Goal: Consume media (video, audio): Consume media (video, audio)

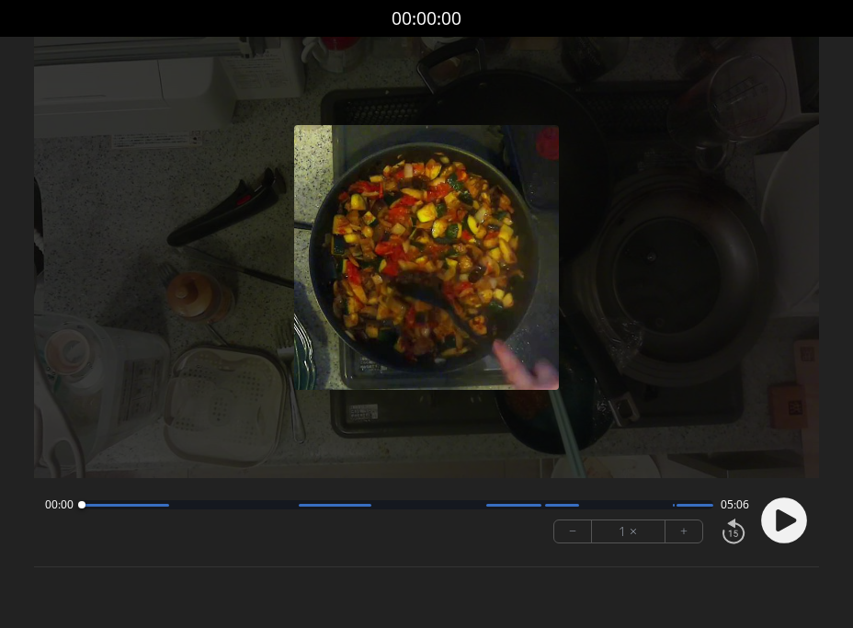
click at [781, 522] on icon at bounding box center [786, 520] width 20 height 22
click at [691, 533] on button "+" at bounding box center [684, 531] width 37 height 22
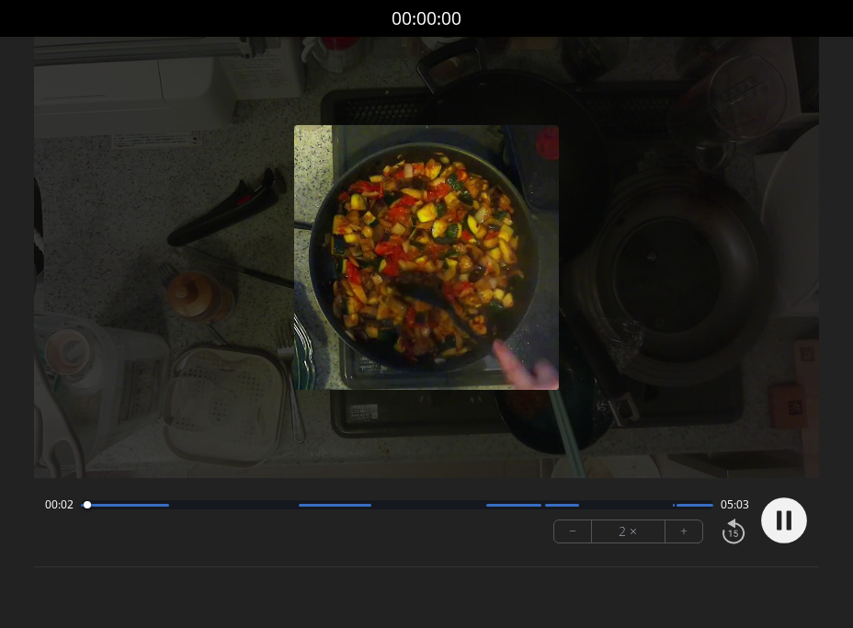
click at [691, 533] on button "+" at bounding box center [684, 531] width 37 height 22
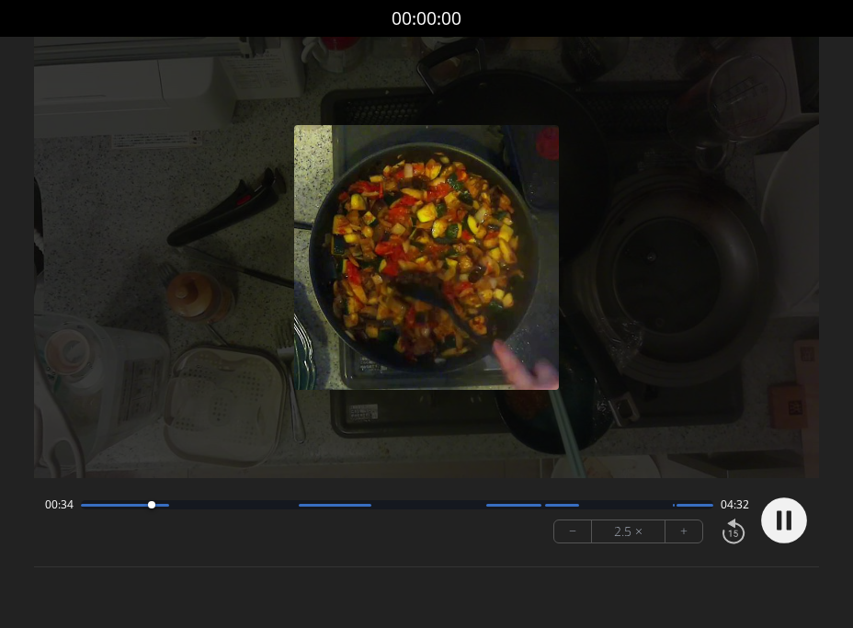
click at [782, 524] on circle at bounding box center [784, 520] width 46 height 46
click at [774, 517] on circle at bounding box center [784, 520] width 46 height 46
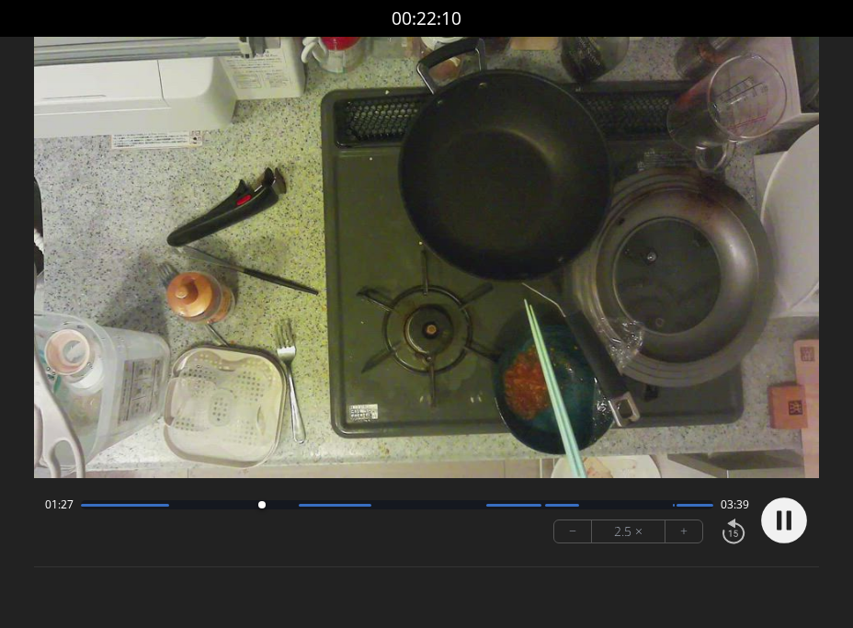
click at [684, 536] on button "+" at bounding box center [684, 531] width 37 height 22
click at [784, 514] on circle at bounding box center [784, 520] width 46 height 46
click at [774, 518] on circle at bounding box center [784, 520] width 46 height 46
click at [356, 507] on div at bounding box center [397, 504] width 633 height 9
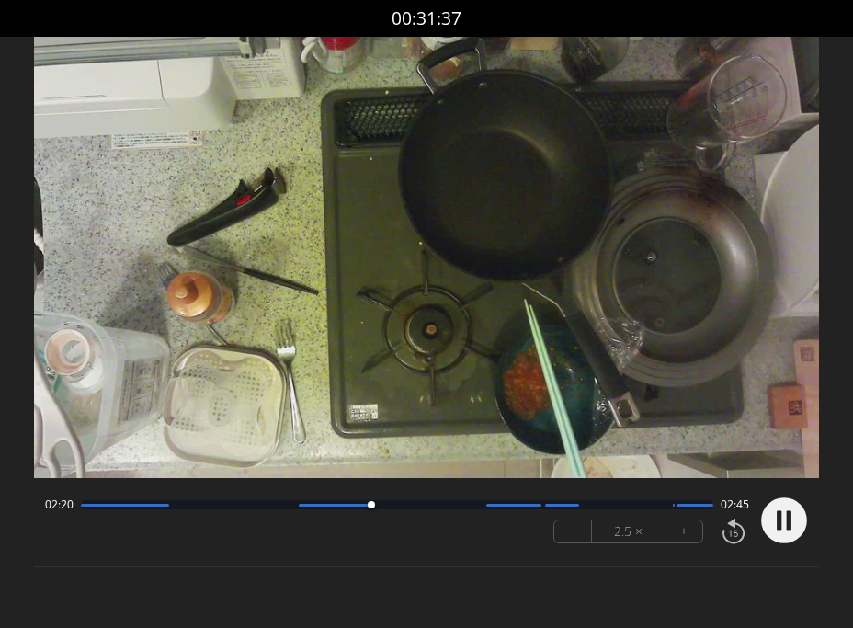
click at [794, 511] on circle at bounding box center [784, 520] width 46 height 46
click at [789, 512] on circle at bounding box center [784, 520] width 46 height 46
click at [610, 507] on div at bounding box center [397, 504] width 633 height 9
click at [779, 521] on icon at bounding box center [786, 520] width 20 height 22
click at [522, 502] on div at bounding box center [397, 504] width 633 height 9
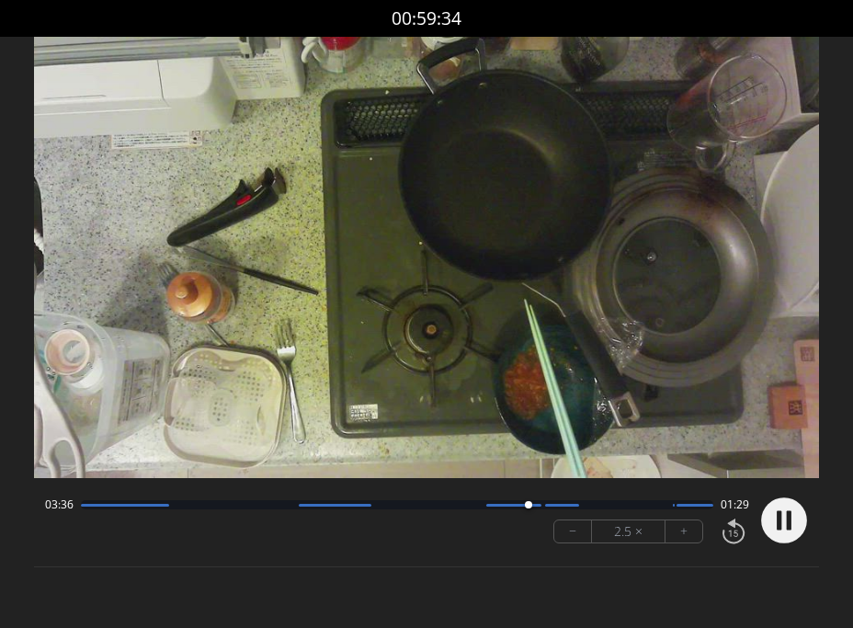
click at [471, 507] on div at bounding box center [397, 504] width 633 height 9
click at [498, 506] on div at bounding box center [513, 505] width 55 height 3
click at [428, 500] on div at bounding box center [397, 504] width 633 height 9
click at [461, 507] on div at bounding box center [397, 504] width 633 height 9
click at [480, 507] on div at bounding box center [472, 505] width 25 height 25
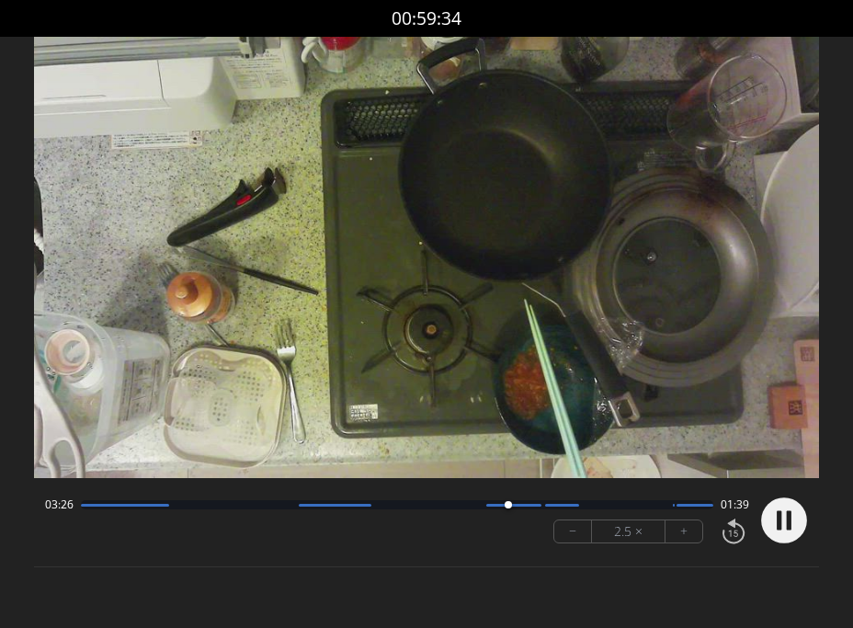
click at [784, 522] on circle at bounding box center [784, 520] width 46 height 46
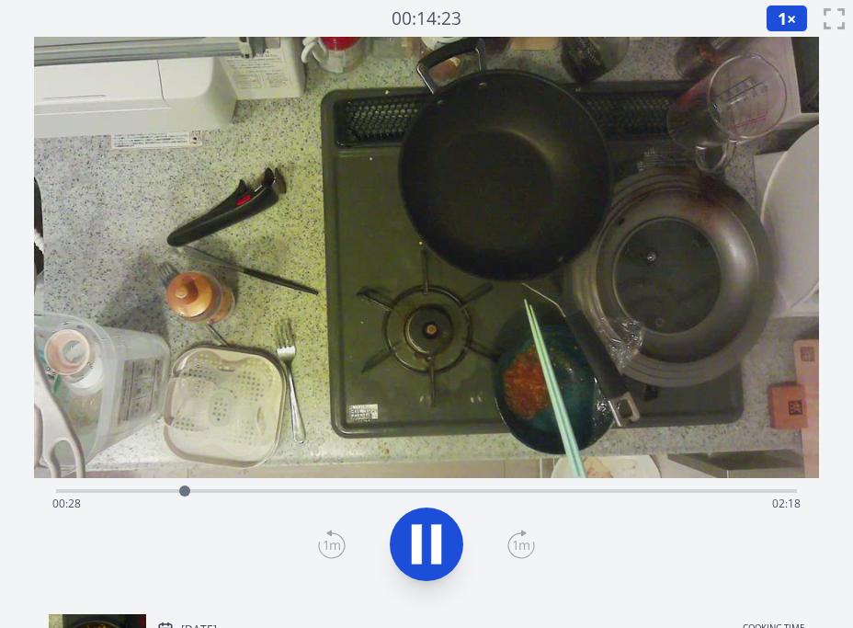
click at [240, 493] on div "Time elapsed: 00:28 Time remaining: 02:18" at bounding box center [426, 503] width 748 height 29
click at [222, 493] on div "Time elapsed: 00:43 Time remaining: 02:04" at bounding box center [426, 503] width 748 height 29
click at [309, 488] on div "Time elapsed: 00:37 Time remaining: 02:09" at bounding box center [426, 489] width 741 height 22
click at [463, 493] on div "Time elapsed: 01:14 Time remaining: 01:32" at bounding box center [426, 503] width 748 height 29
click at [515, 490] on div "Time elapsed: 01:31 Time remaining: 01:15" at bounding box center [426, 503] width 748 height 29
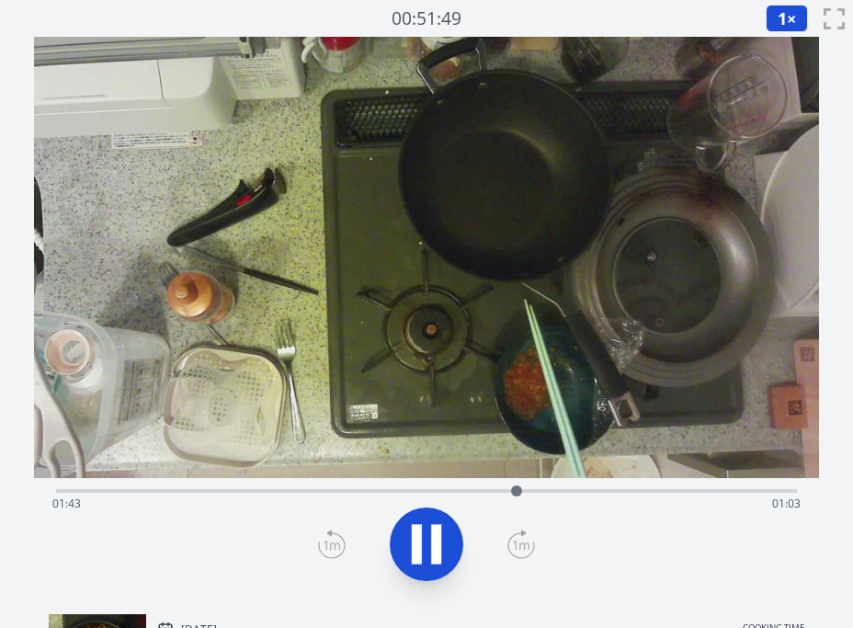
click at [557, 490] on div "Time elapsed: 01:43 Time remaining: 01:03" at bounding box center [426, 503] width 748 height 29
click at [629, 489] on div "Time elapsed: 01:52 Time remaining: 00:54" at bounding box center [426, 503] width 748 height 29
click at [606, 494] on div "Time elapsed: 02:10 Time remaining: 00:36" at bounding box center [426, 503] width 748 height 29
click at [573, 492] on div "Time elapsed: 02:04 Time remaining: 00:43" at bounding box center [426, 503] width 748 height 29
click at [539, 488] on div "Time elapsed: 02:02 Time remaining: 00:44" at bounding box center [426, 489] width 741 height 22
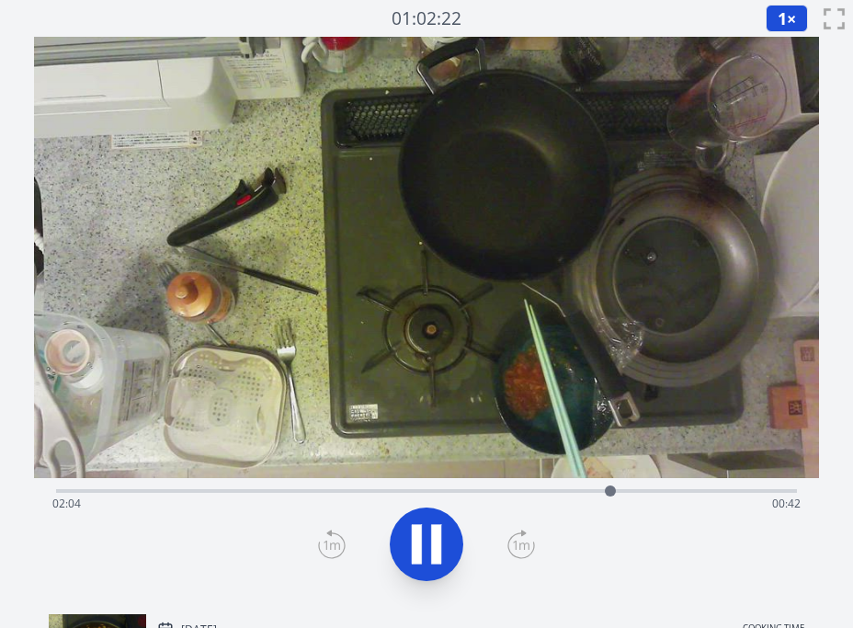
click at [644, 489] on div "Time elapsed: 02:04 Time remaining: 00:42" at bounding box center [426, 503] width 748 height 29
drag, startPoint x: 678, startPoint y: 488, endPoint x: 712, endPoint y: 489, distance: 33.1
click at [686, 488] on div "Time elapsed: 02:13 Time remaining: 00:34" at bounding box center [426, 489] width 741 height 22
click at [721, 489] on div "Time elapsed: 02:21 Time remaining: 00:25" at bounding box center [426, 503] width 748 height 29
click at [731, 489] on div at bounding box center [723, 491] width 28 height 28
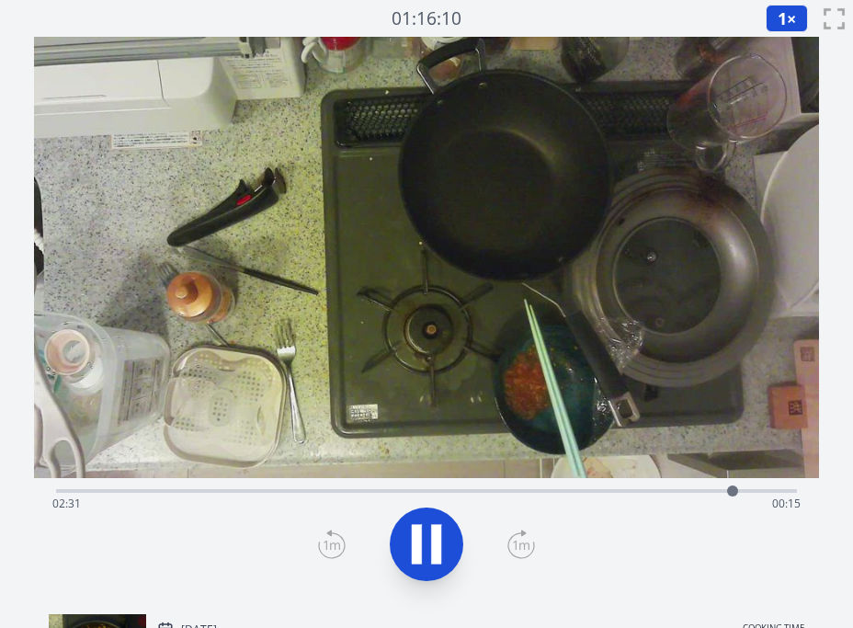
click at [758, 489] on div "Time elapsed: 02:31 Time remaining: 00:15" at bounding box center [426, 503] width 748 height 29
click at [776, 489] on div "Time elapsed: 02:38 Time remaining: 00:09" at bounding box center [426, 503] width 748 height 29
click at [786, 489] on div at bounding box center [781, 491] width 28 height 28
click at [753, 493] on div "Time elapsed: 02:44 Time remaining: 00:03" at bounding box center [426, 503] width 748 height 29
click at [725, 493] on div "Time elapsed: 02:36 Time remaining: 00:10" at bounding box center [426, 503] width 748 height 29
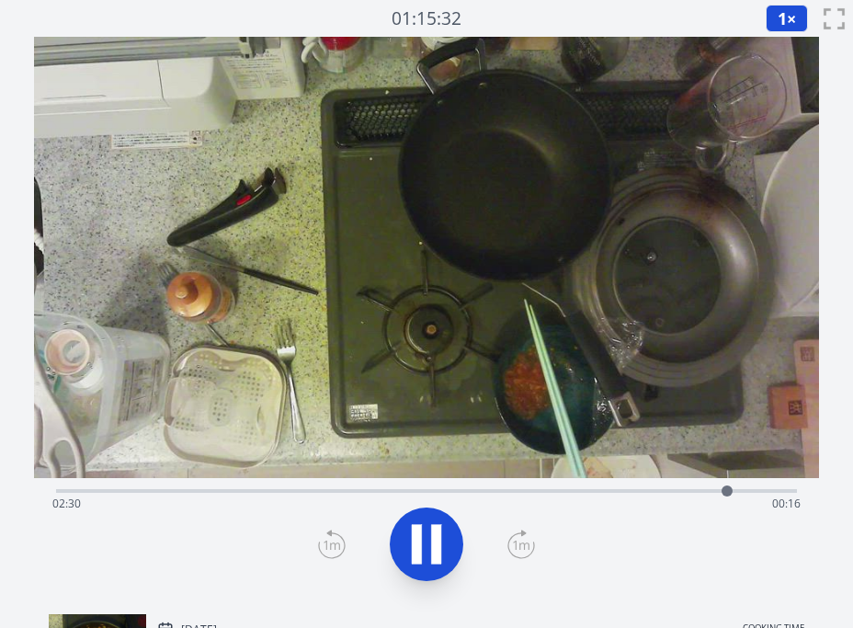
drag, startPoint x: 690, startPoint y: 493, endPoint x: 659, endPoint y: 493, distance: 30.3
click at [686, 493] on div "Time elapsed: 02:30 Time remaining: 00:16" at bounding box center [426, 503] width 748 height 29
click at [439, 519] on icon at bounding box center [426, 544] width 51 height 51
click at [599, 490] on div "Time elapsed: 02:25 Time remaining: 00:22" at bounding box center [426, 503] width 748 height 29
click at [535, 490] on div "Time elapsed: 02:02 Time remaining: 00:44" at bounding box center [426, 503] width 748 height 29
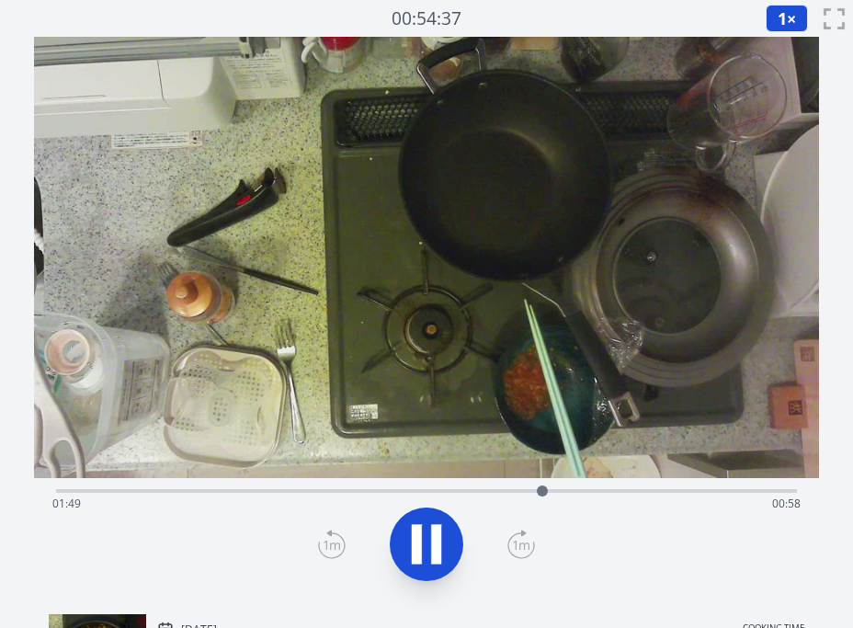
drag, startPoint x: 426, startPoint y: 494, endPoint x: 436, endPoint y: 494, distance: 10.1
click at [426, 494] on div "Time elapsed: 01:49 Time remaining: 00:58" at bounding box center [426, 503] width 748 height 29
click at [313, 493] on div "Time elapsed: 01:23 Time remaining: 01:23" at bounding box center [426, 503] width 748 height 29
click at [197, 495] on div "Time elapsed: 00:57 Time remaining: 01:49" at bounding box center [426, 503] width 748 height 29
click at [227, 489] on div "Time elapsed: 00:32 Time remaining: 02:14" at bounding box center [426, 503] width 748 height 29
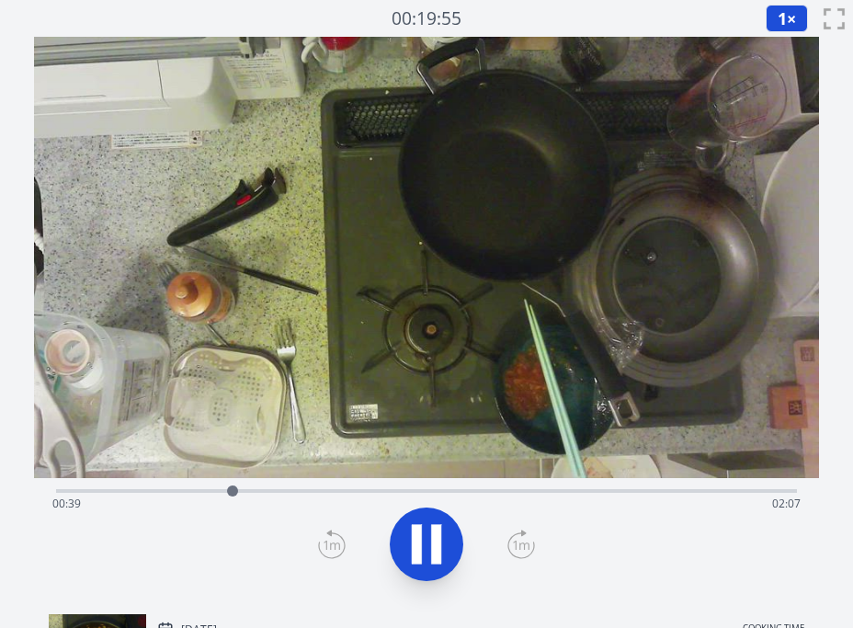
click at [415, 556] on icon at bounding box center [417, 545] width 10 height 40
click at [198, 496] on div "Time elapsed: 00:39 Time remaining: 02:07" at bounding box center [426, 503] width 748 height 29
click at [441, 550] on icon at bounding box center [426, 544] width 51 height 51
click at [412, 547] on icon at bounding box center [417, 545] width 10 height 40
click at [210, 492] on div "Time elapsed: 00:39 Time remaining: 02:07" at bounding box center [426, 503] width 748 height 29
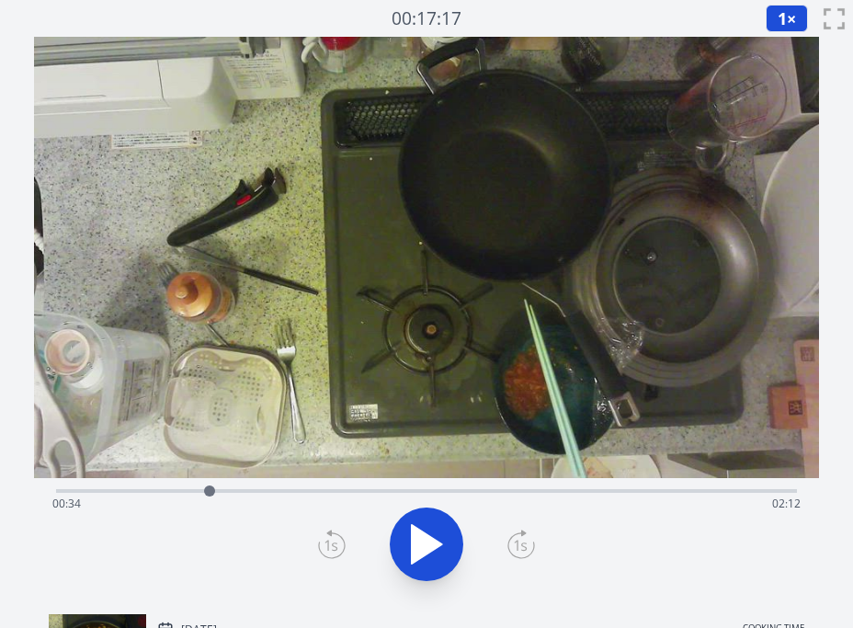
click at [219, 491] on div at bounding box center [210, 491] width 28 height 28
click at [437, 540] on icon at bounding box center [426, 544] width 51 height 51
click at [431, 540] on icon at bounding box center [436, 545] width 10 height 40
click at [626, 489] on div "Time elapsed: 00:37 Time remaining: 02:09" at bounding box center [426, 503] width 748 height 29
click at [578, 489] on div "Time elapsed: 02:07 Time remaining: 00:39" at bounding box center [426, 503] width 748 height 29
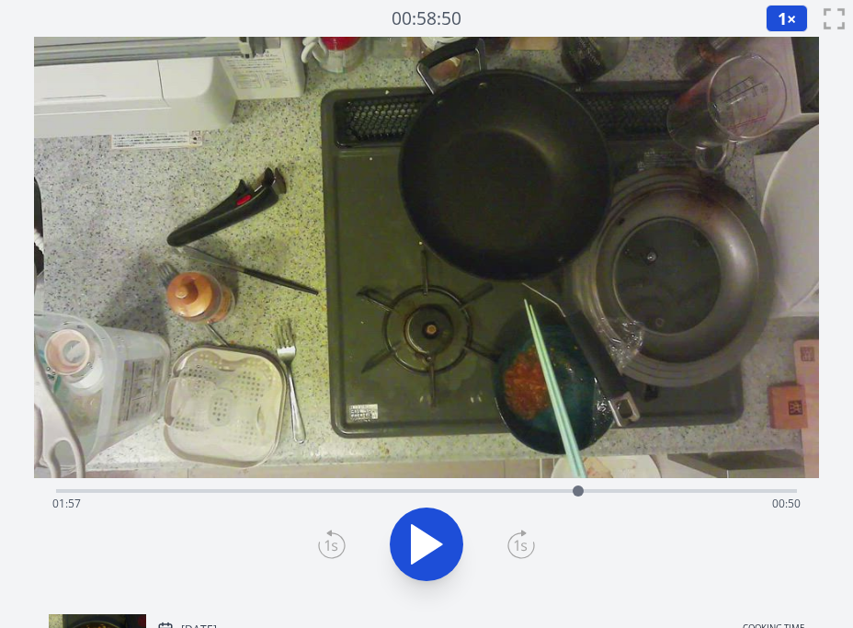
click at [438, 535] on icon at bounding box center [426, 544] width 51 height 51
click at [438, 535] on icon at bounding box center [436, 545] width 10 height 40
click at [438, 535] on icon at bounding box center [426, 544] width 51 height 51
click at [438, 535] on icon at bounding box center [436, 545] width 10 height 40
click at [438, 535] on icon at bounding box center [426, 544] width 51 height 51
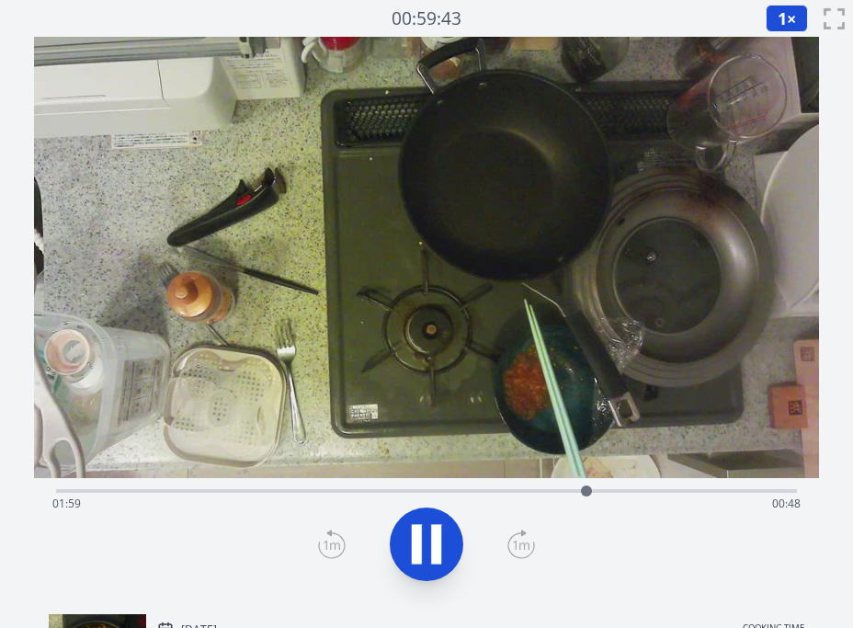
click at [438, 535] on icon at bounding box center [436, 545] width 10 height 40
click at [553, 486] on div "Time elapsed: 01:59 Time remaining: 00:47" at bounding box center [426, 489] width 741 height 22
click at [427, 529] on icon at bounding box center [426, 544] width 51 height 51
click at [425, 532] on icon at bounding box center [426, 544] width 51 height 51
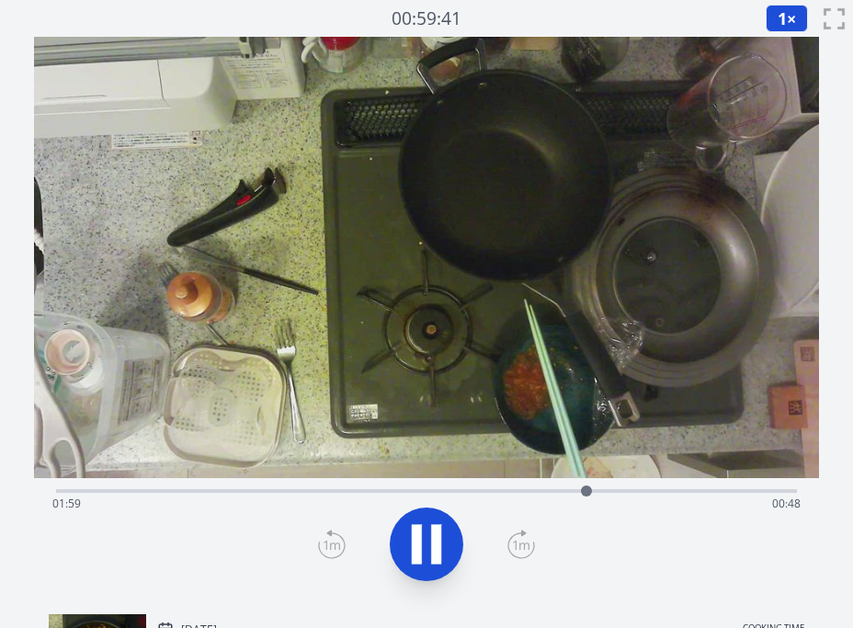
click at [425, 532] on icon at bounding box center [426, 544] width 51 height 51
click at [573, 492] on div at bounding box center [587, 491] width 28 height 28
click at [437, 540] on icon at bounding box center [427, 544] width 30 height 39
click at [437, 540] on icon at bounding box center [436, 545] width 10 height 40
click at [437, 540] on icon at bounding box center [427, 544] width 30 height 39
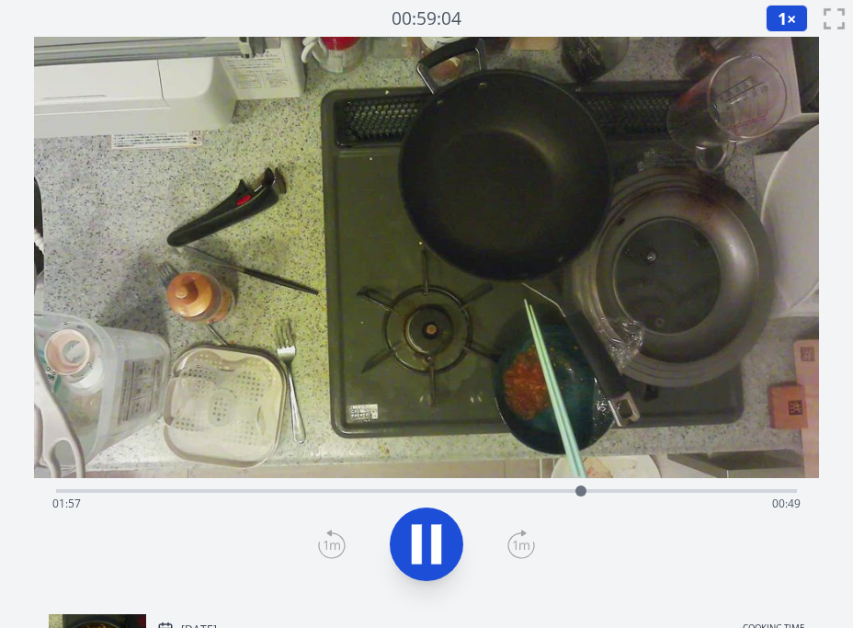
click at [437, 540] on icon at bounding box center [436, 545] width 10 height 40
click at [573, 490] on div at bounding box center [582, 491] width 28 height 28
click at [443, 536] on icon at bounding box center [426, 544] width 51 height 51
click at [180, 494] on div "Time elapsed: 01:57 Time remaining: 00:49" at bounding box center [426, 503] width 748 height 29
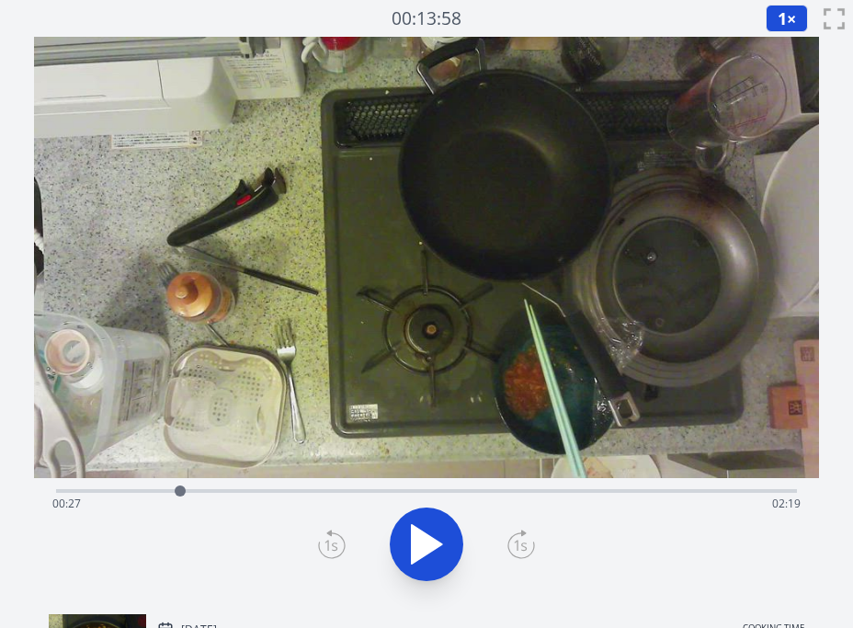
click at [208, 486] on div "Time elapsed: 00:27 Time remaining: 02:19" at bounding box center [426, 489] width 741 height 22
click at [257, 490] on div "Time elapsed: 00:34 Time remaining: 02:13" at bounding box center [426, 503] width 748 height 29
click at [237, 492] on div "Time elapsed: 00:44 Time remaining: 02:02" at bounding box center [426, 503] width 748 height 29
click at [224, 492] on div at bounding box center [237, 491] width 28 height 28
click at [431, 545] on icon at bounding box center [427, 544] width 30 height 39
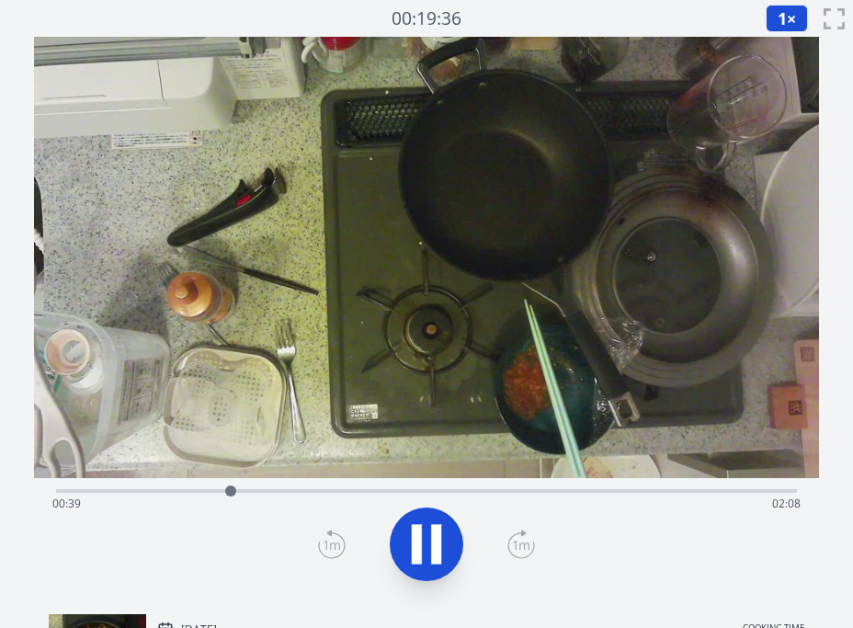
click at [428, 545] on icon at bounding box center [426, 544] width 51 height 51
click at [733, 495] on div "Time elapsed: 00:39 Time remaining: 02:08" at bounding box center [426, 503] width 748 height 29
click at [690, 492] on div "Time elapsed: 02:31 Time remaining: 00:15" at bounding box center [426, 503] width 748 height 29
drag, startPoint x: 738, startPoint y: 490, endPoint x: 757, endPoint y: 488, distance: 18.5
click at [752, 489] on div "Time elapsed: 02:22 Time remaining: 00:25" at bounding box center [426, 503] width 748 height 29
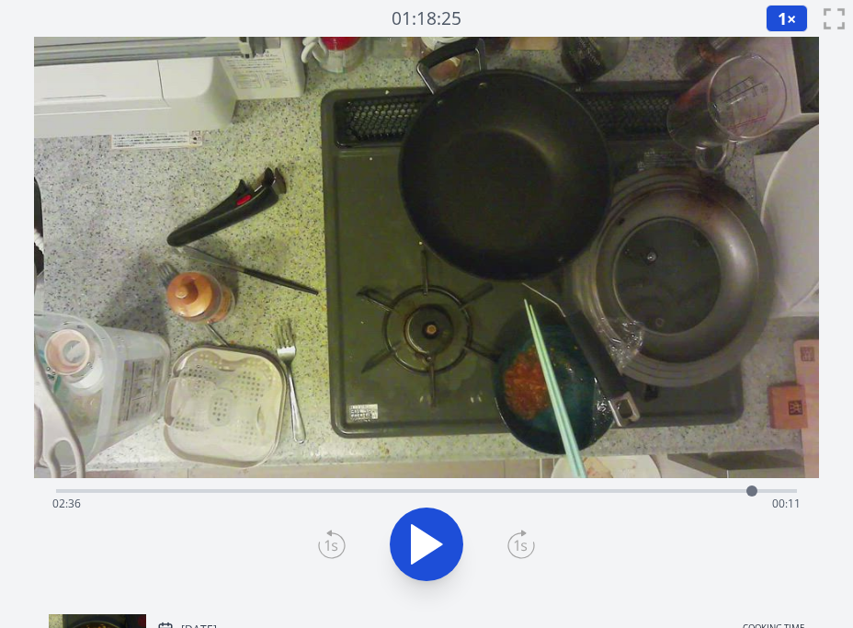
click at [772, 489] on div "Time elapsed: 02:36 Time remaining: 00:11" at bounding box center [426, 489] width 741 height 22
click at [434, 535] on icon at bounding box center [426, 544] width 51 height 51
click at [436, 535] on icon at bounding box center [436, 545] width 10 height 40
click at [588, 494] on div "Time elapsed: 02:43 Time remaining: 00:03" at bounding box center [426, 503] width 748 height 29
click at [563, 494] on div "Time elapsed: 01:59 Time remaining: 00:47" at bounding box center [426, 503] width 748 height 29
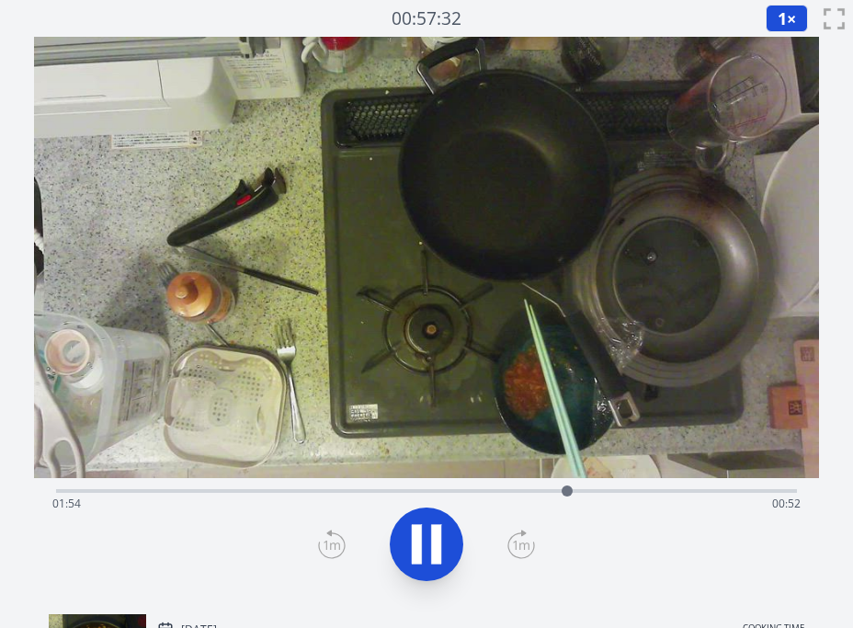
click at [739, 496] on div "Time elapsed: 01:54 Time remaining: 00:52" at bounding box center [426, 503] width 748 height 29
click at [682, 482] on div "Time elapsed: 02:33 Time remaining: 00:13" at bounding box center [426, 489] width 741 height 22
click at [782, 485] on div "Time elapsed: 02:20 Time remaining: 00:26" at bounding box center [426, 489] width 741 height 22
click at [759, 492] on div "Time elapsed: 02:44 Time remaining: 00:02" at bounding box center [426, 503] width 748 height 29
click at [415, 543] on icon at bounding box center [417, 545] width 10 height 40
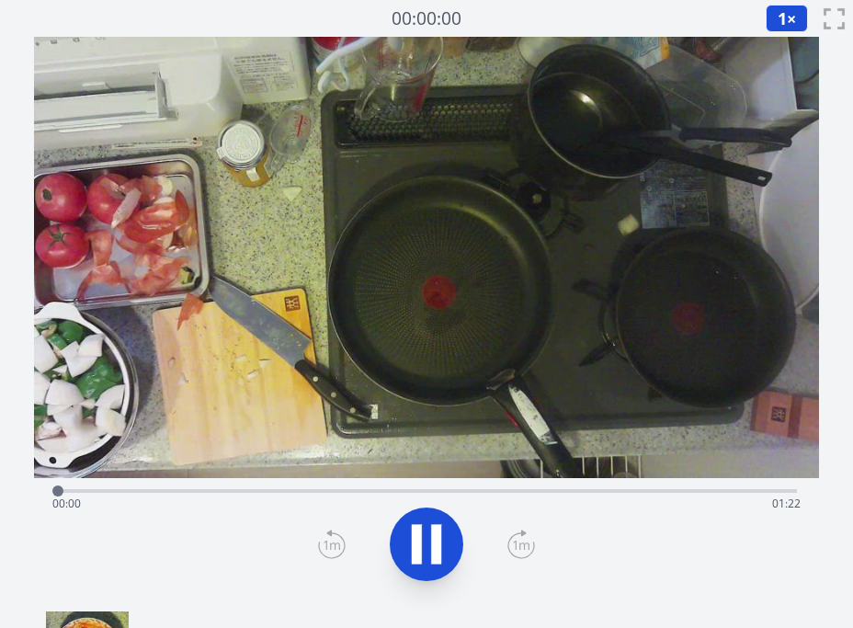
click at [372, 488] on div "Time elapsed: 00:00 Time remaining: 01:22" at bounding box center [426, 489] width 741 height 22
click at [424, 527] on icon at bounding box center [426, 544] width 51 height 51
click at [431, 538] on icon at bounding box center [427, 544] width 30 height 39
click at [479, 485] on div "Time elapsed: 00:37 Time remaining: 00:45" at bounding box center [426, 489] width 741 height 22
click at [576, 485] on div "Time elapsed: 00:46 Time remaining: 00:36" at bounding box center [426, 489] width 741 height 22
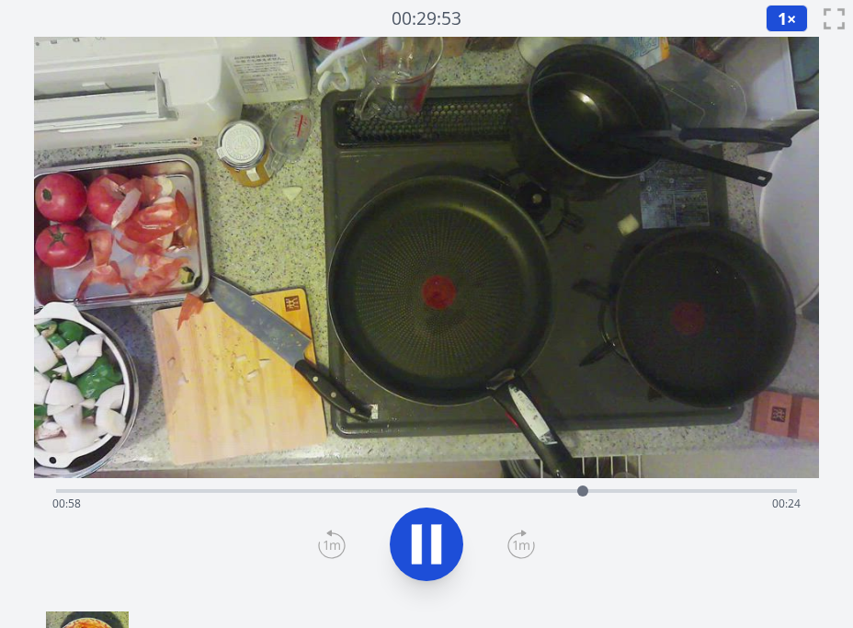
click at [505, 488] on div "Time elapsed: 00:58 Time remaining: 00:24" at bounding box center [426, 489] width 741 height 22
click at [483, 494] on div "Time elapsed: 00:50 Time remaining: 00:32" at bounding box center [426, 503] width 748 height 29
click at [692, 490] on div "Time elapsed: 00:48 Time remaining: 00:34" at bounding box center [426, 503] width 748 height 29
click at [438, 536] on icon at bounding box center [436, 545] width 10 height 40
click at [428, 492] on div "Time elapsed: 01:11 Time remaining: 00:11" at bounding box center [426, 503] width 748 height 29
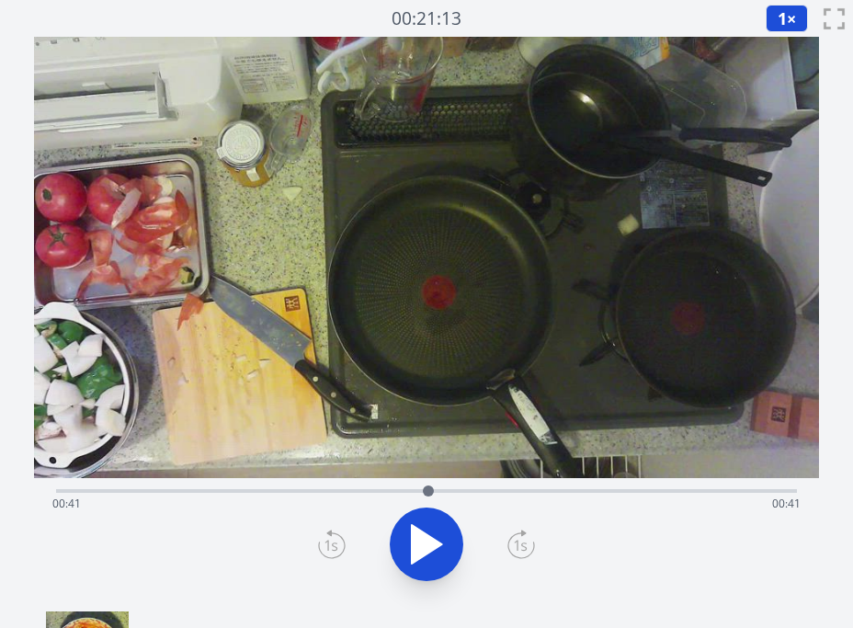
click at [286, 492] on div "Time elapsed: 00:41 Time remaining: 00:41" at bounding box center [426, 503] width 748 height 29
click at [542, 489] on div "Time elapsed: 00:25 Time remaining: 00:57" at bounding box center [426, 503] width 748 height 29
click at [481, 488] on div "Time elapsed: 00:53 Time remaining: 00:29" at bounding box center [426, 489] width 741 height 22
click at [705, 492] on div "Time elapsed: 00:46 Time remaining: 00:35" at bounding box center [426, 503] width 748 height 29
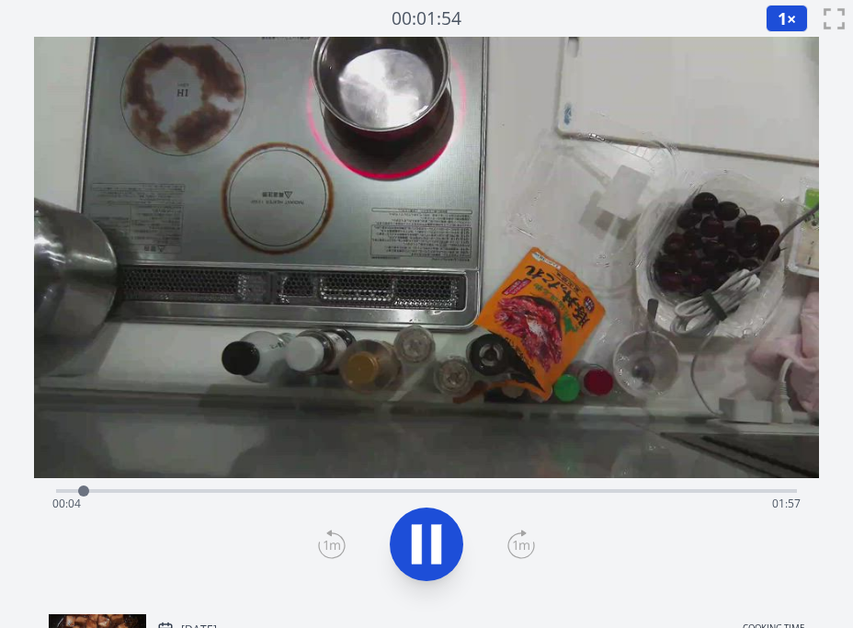
click at [270, 488] on div "Time elapsed: 00:04 Time remaining: 01:57" at bounding box center [426, 489] width 741 height 22
click at [374, 485] on div "Time elapsed: 00:41 Time remaining: 01:20" at bounding box center [426, 489] width 741 height 22
drag, startPoint x: 356, startPoint y: 487, endPoint x: 321, endPoint y: 486, distance: 34.9
click at [342, 487] on div "Time elapsed: 00:53 Time remaining: 01:09" at bounding box center [426, 489] width 741 height 22
click at [319, 486] on div "Time elapsed: 00:46 Time remaining: 01:15" at bounding box center [426, 489] width 741 height 22
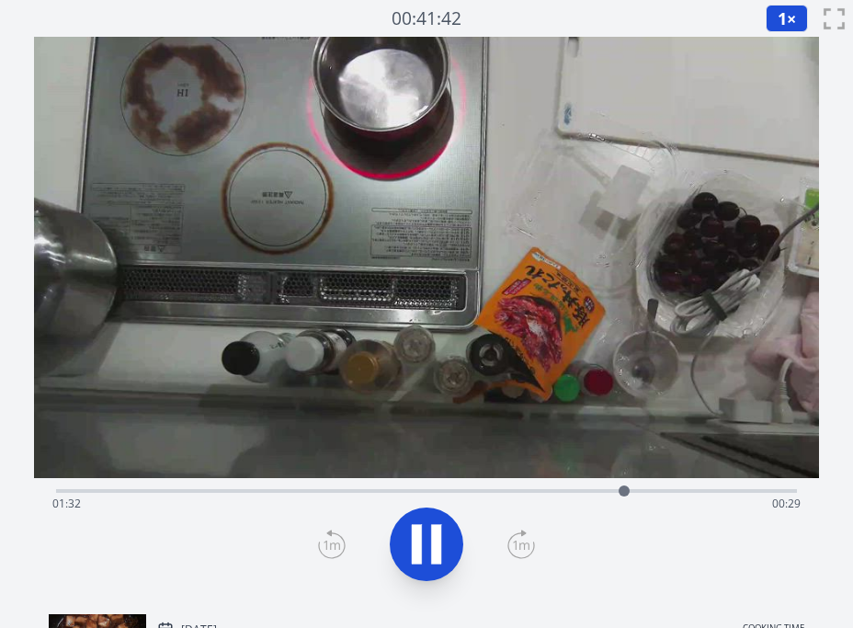
click at [659, 490] on div "Time elapsed: 01:32 Time remaining: 00:29" at bounding box center [426, 503] width 748 height 29
drag, startPoint x: 696, startPoint y: 492, endPoint x: 745, endPoint y: 492, distance: 48.7
click at [697, 492] on div "Time elapsed: 01:41 Time remaining: 00:20" at bounding box center [426, 503] width 748 height 29
click at [735, 492] on div "Time elapsed: 01:44 Time remaining: 00:17" at bounding box center [426, 503] width 748 height 29
click at [425, 546] on icon at bounding box center [426, 544] width 51 height 51
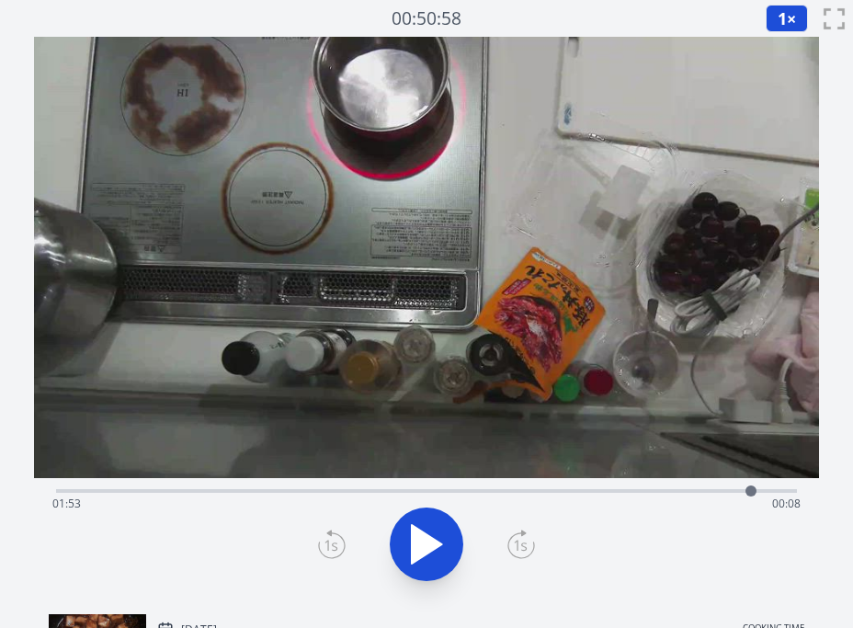
click at [429, 484] on div "Time elapsed: 01:53 Time remaining: 00:08" at bounding box center [426, 489] width 741 height 22
click at [361, 493] on div "Time elapsed: 01:00 Time remaining: 01:01" at bounding box center [426, 503] width 748 height 29
click at [380, 492] on div "Time elapsed: 00:49 Time remaining: 01:12" at bounding box center [426, 503] width 748 height 29
click at [411, 493] on div "Time elapsed: 00:52 Time remaining: 01:09" at bounding box center [426, 503] width 748 height 29
click at [392, 487] on div "Time elapsed: 00:57 Time remaining: 01:04" at bounding box center [426, 489] width 741 height 22
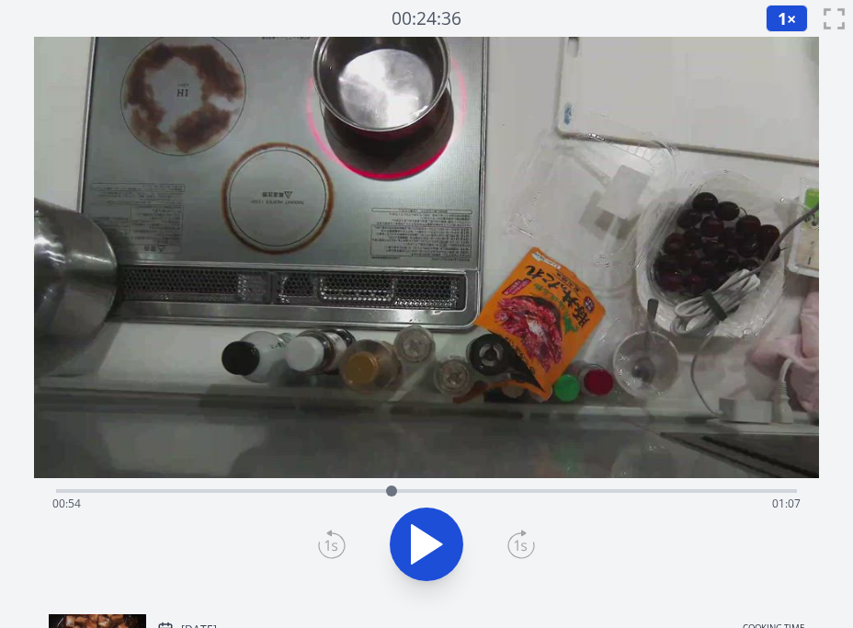
click at [372, 491] on div "Time elapsed: 00:54 Time remaining: 01:07" at bounding box center [426, 503] width 748 height 29
click at [435, 490] on div "Time elapsed: 00:51 Time remaining: 01:10" at bounding box center [426, 503] width 748 height 29
click at [451, 490] on div "Time elapsed: 01:01 Time remaining: 01:00" at bounding box center [426, 503] width 748 height 29
click at [425, 527] on icon at bounding box center [426, 544] width 51 height 51
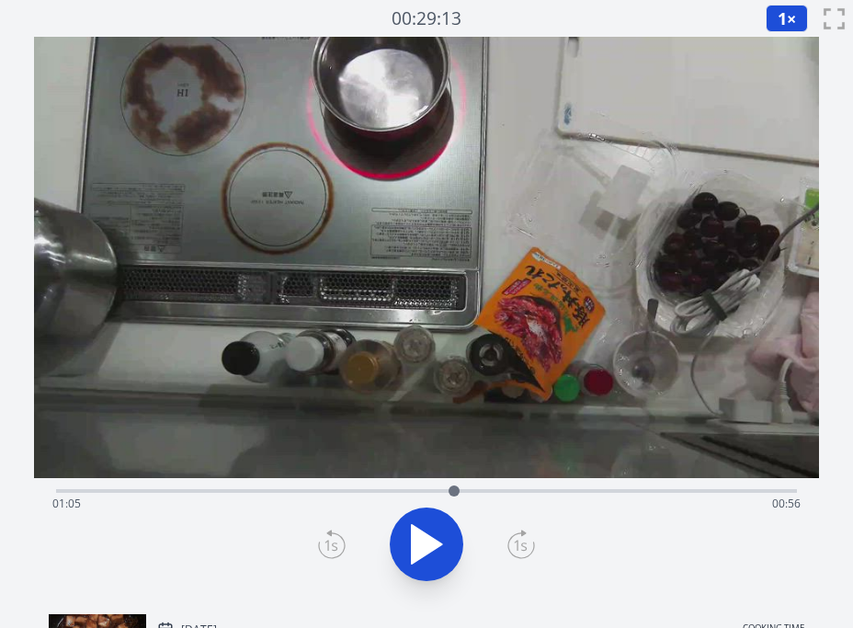
click at [443, 490] on div at bounding box center [454, 491] width 28 height 28
click at [430, 522] on icon at bounding box center [426, 544] width 51 height 51
click at [422, 521] on icon at bounding box center [426, 544] width 51 height 51
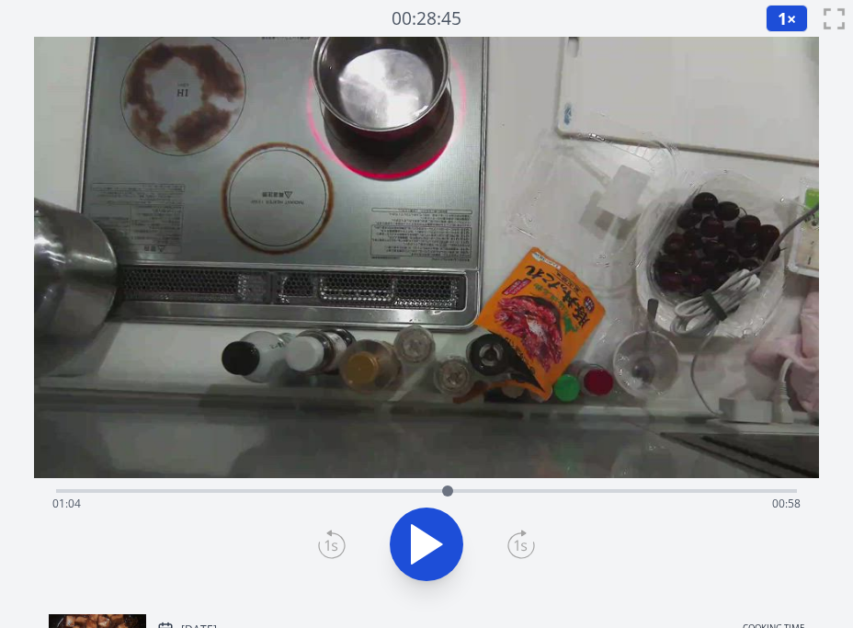
click at [422, 521] on icon at bounding box center [426, 544] width 51 height 51
click at [448, 488] on div at bounding box center [453, 490] width 11 height 11
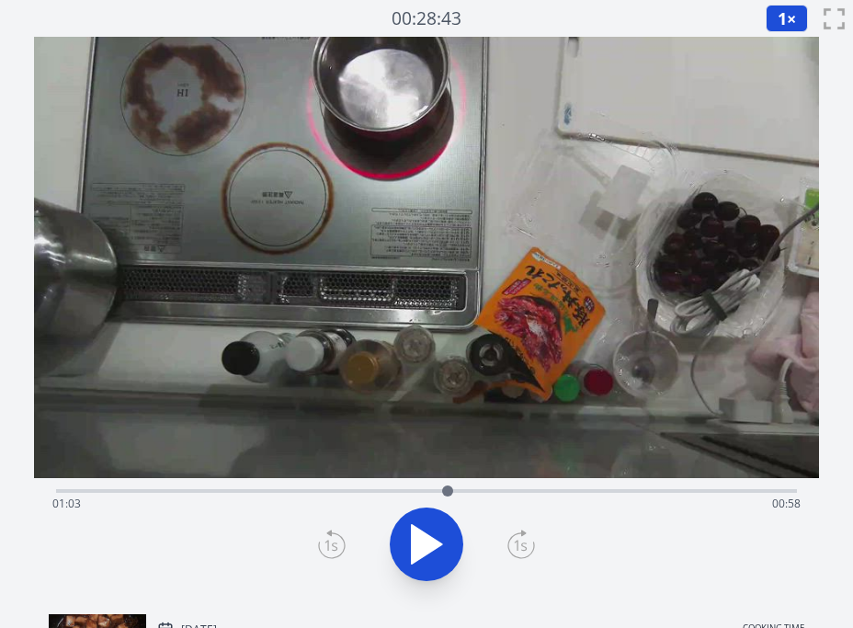
click at [393, 490] on div "Time elapsed: 01:03 Time remaining: 00:58" at bounding box center [426, 503] width 748 height 29
click at [364, 489] on div "Time elapsed: 00:55 Time remaining: 01:06" at bounding box center [426, 503] width 748 height 29
click at [355, 488] on div at bounding box center [364, 491] width 28 height 28
click at [426, 530] on icon at bounding box center [426, 544] width 51 height 51
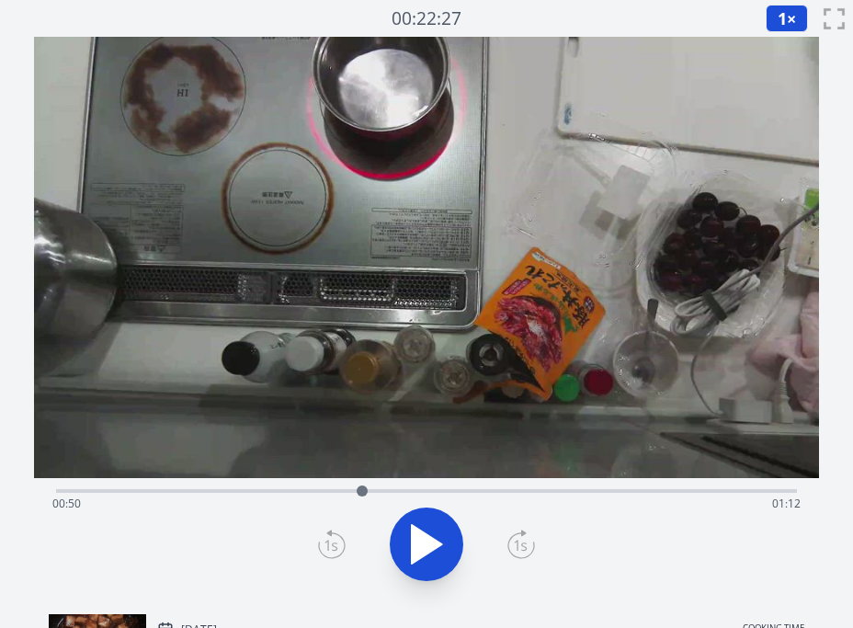
click at [426, 530] on icon at bounding box center [426, 544] width 51 height 51
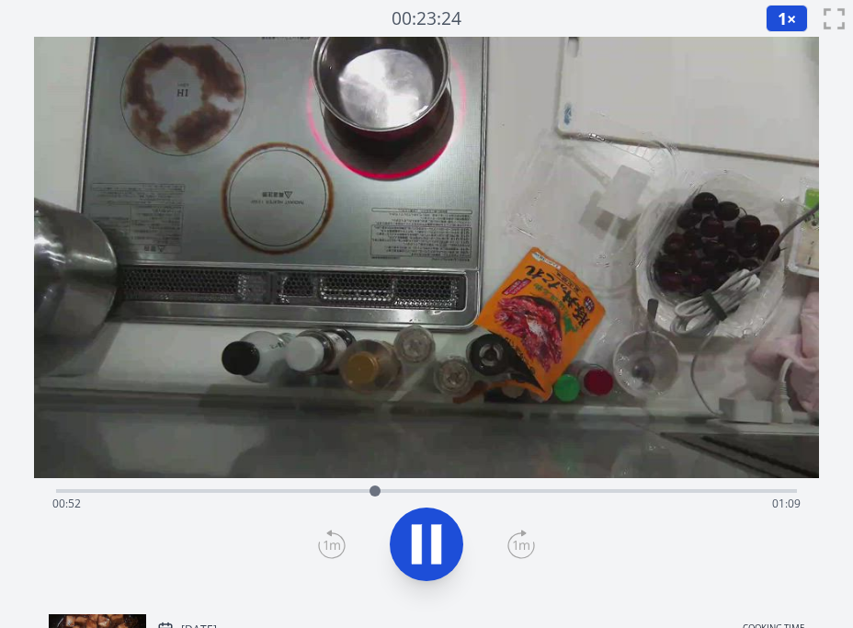
click at [426, 530] on icon at bounding box center [426, 544] width 51 height 51
click at [415, 492] on div at bounding box center [425, 491] width 28 height 28
click at [420, 533] on icon at bounding box center [427, 544] width 30 height 39
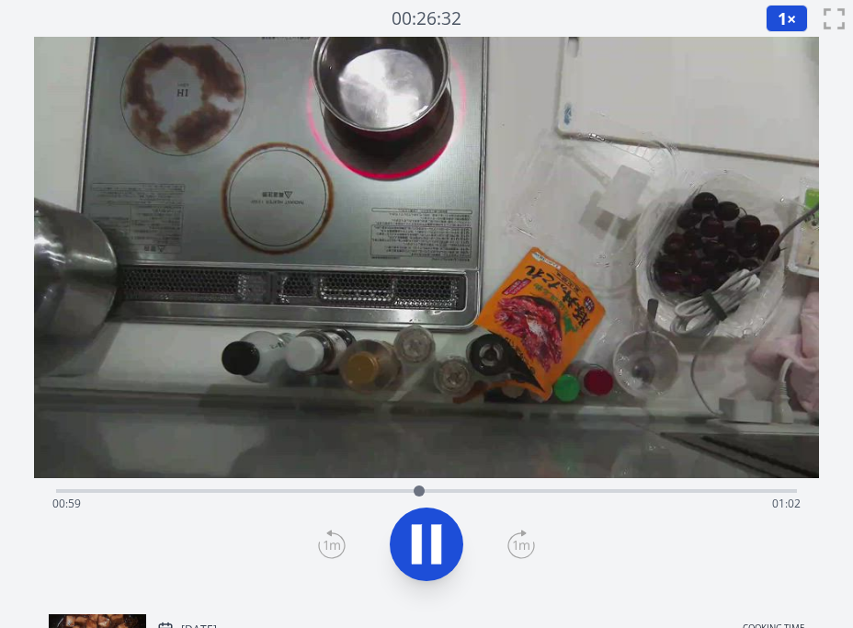
click at [420, 533] on icon at bounding box center [417, 545] width 10 height 40
click at [420, 533] on icon at bounding box center [427, 544] width 30 height 39
click at [420, 533] on icon at bounding box center [417, 545] width 10 height 40
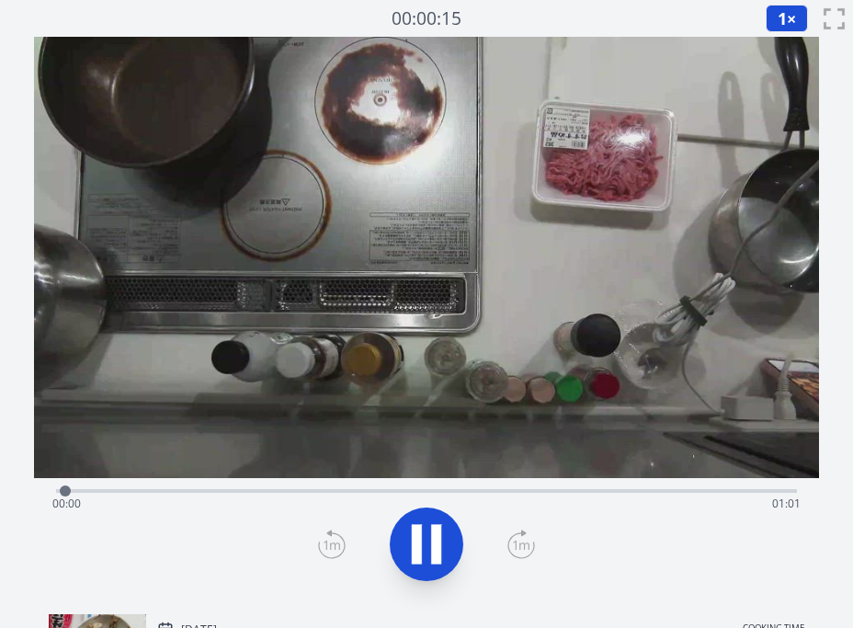
click at [322, 496] on div "Time elapsed: 00:00 Time remaining: 01:01" at bounding box center [426, 503] width 748 height 29
click at [420, 537] on icon at bounding box center [417, 545] width 10 height 40
click at [420, 537] on icon at bounding box center [427, 544] width 30 height 39
click at [229, 494] on div "Time elapsed: 00:23 Time remaining: 00:38" at bounding box center [426, 503] width 748 height 29
click at [288, 489] on div "Time elapsed: 00:15 Time remaining: 00:46" at bounding box center [426, 503] width 748 height 29
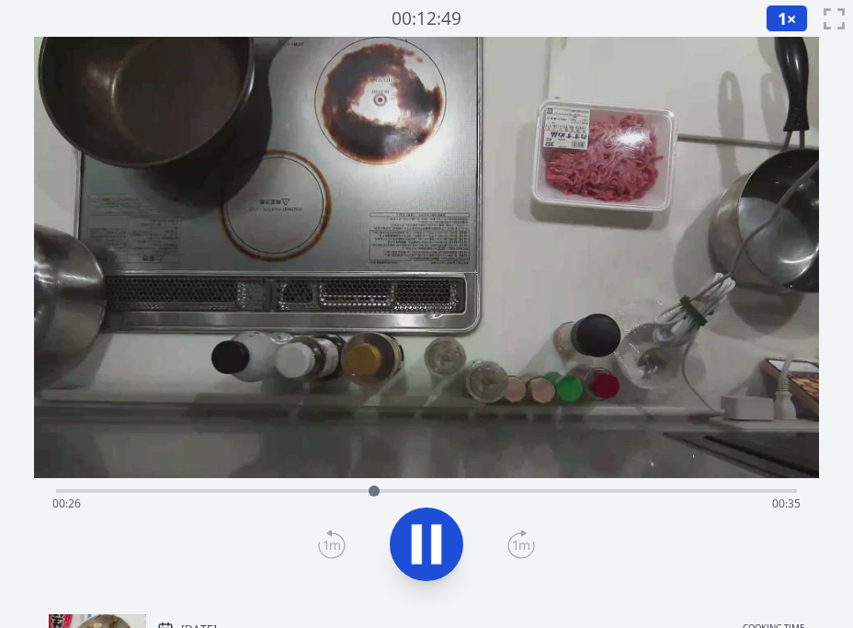
click at [228, 491] on div "Time elapsed: 00:26 Time remaining: 00:35" at bounding box center [426, 503] width 748 height 29
click at [176, 491] on div "Time elapsed: 00:14 Time remaining: 00:47" at bounding box center [426, 503] width 748 height 29
click at [420, 530] on icon at bounding box center [417, 545] width 10 height 40
click at [420, 530] on icon at bounding box center [427, 544] width 30 height 39
click at [420, 530] on icon at bounding box center [417, 545] width 10 height 40
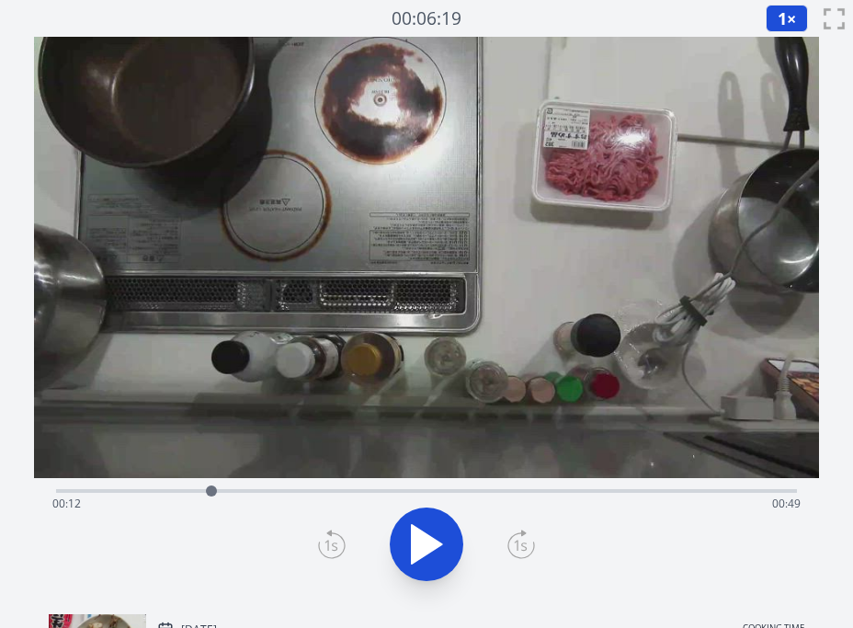
click at [420, 530] on icon at bounding box center [427, 544] width 30 height 39
click at [420, 530] on icon at bounding box center [417, 545] width 10 height 40
click at [420, 530] on icon at bounding box center [427, 544] width 30 height 39
click at [420, 530] on icon at bounding box center [417, 545] width 10 height 40
click at [420, 530] on icon at bounding box center [427, 544] width 30 height 39
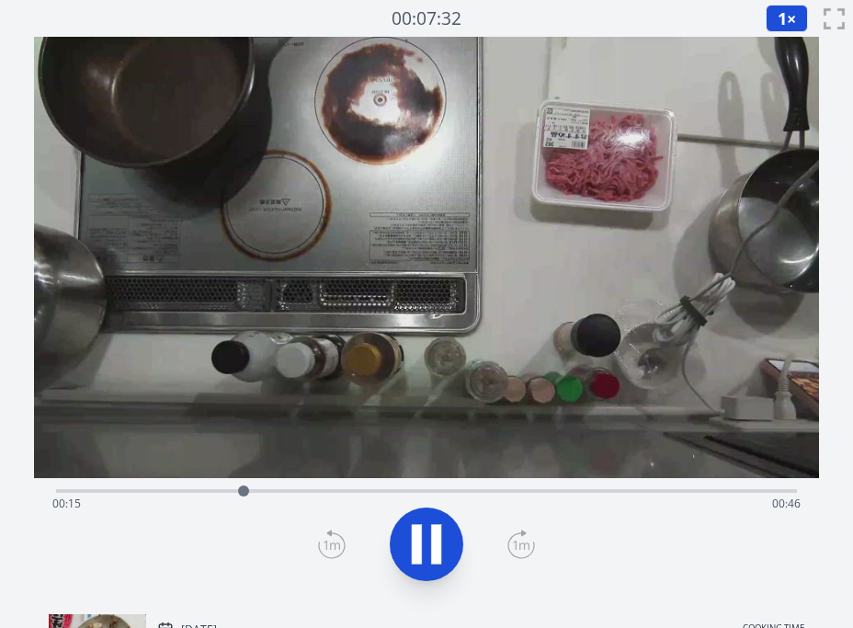
click at [420, 530] on icon at bounding box center [417, 545] width 10 height 40
click at [193, 492] on div "Time elapsed: 00:15 Time remaining: 00:46" at bounding box center [426, 503] width 748 height 29
click at [430, 554] on icon at bounding box center [426, 544] width 51 height 51
